Goal: Task Accomplishment & Management: Use online tool/utility

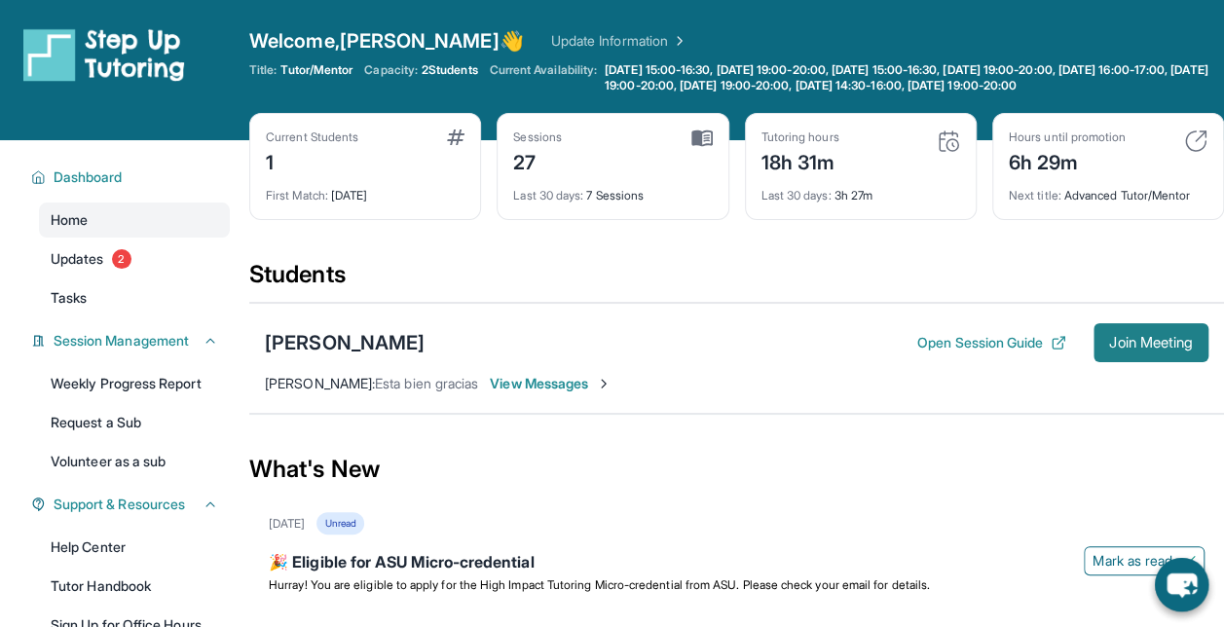
click at [1159, 346] on span "Join Meeting" at bounding box center [1151, 343] width 84 height 12
